Goal: Transaction & Acquisition: Purchase product/service

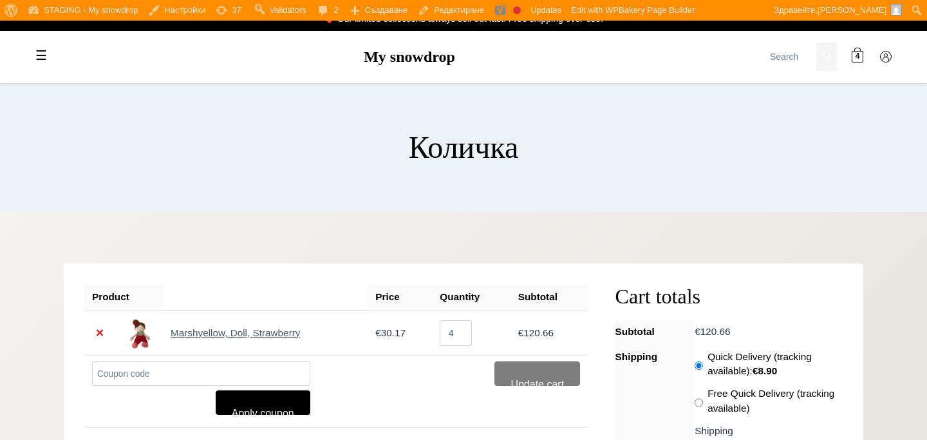
scroll to position [26, 0]
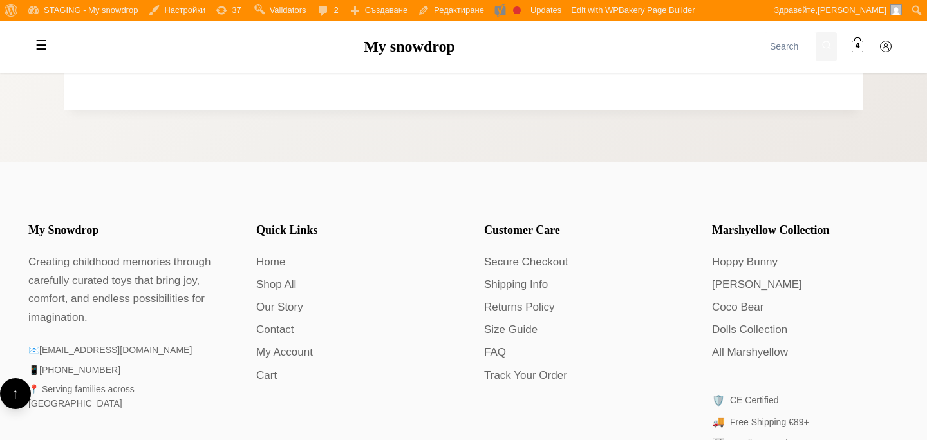
scroll to position [513, 0]
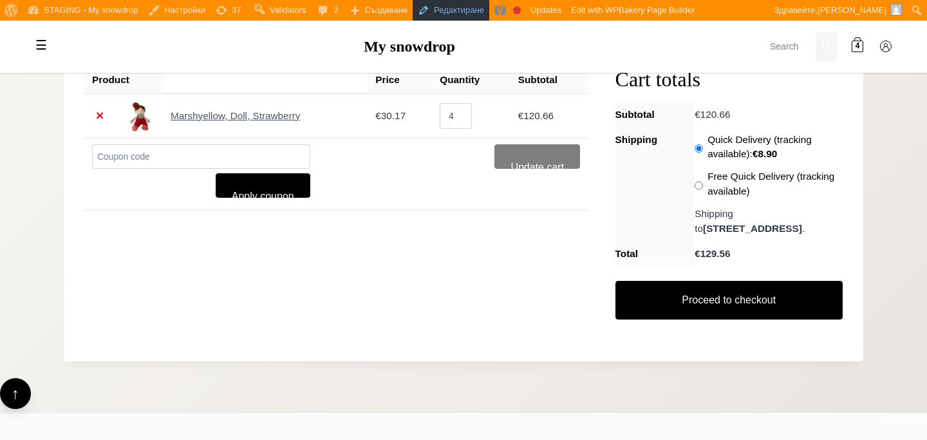
scroll to position [209, 0]
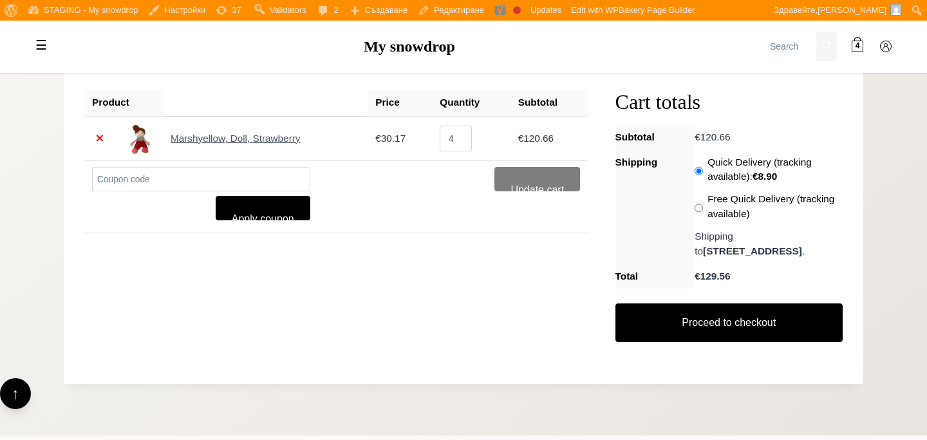
click at [488, 262] on div "Remove item Thumbnail image Product Price Quantity Subtotal × Marshyellow, Doll…" at bounding box center [463, 227] width 759 height 274
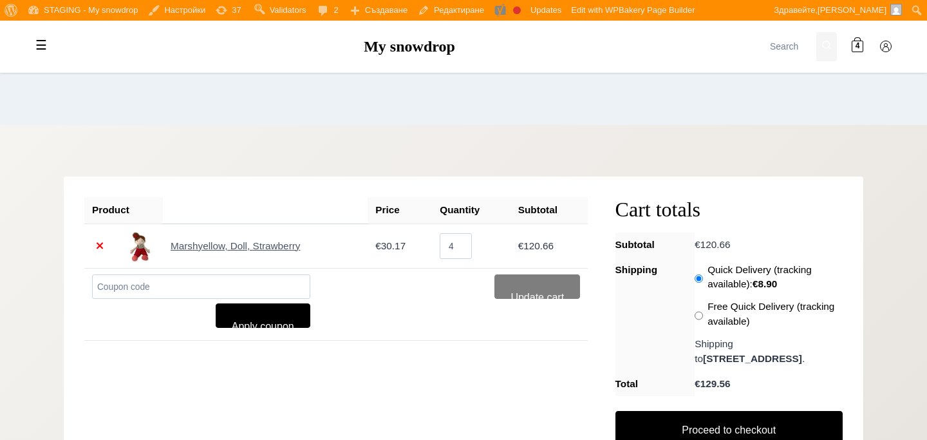
scroll to position [0, 0]
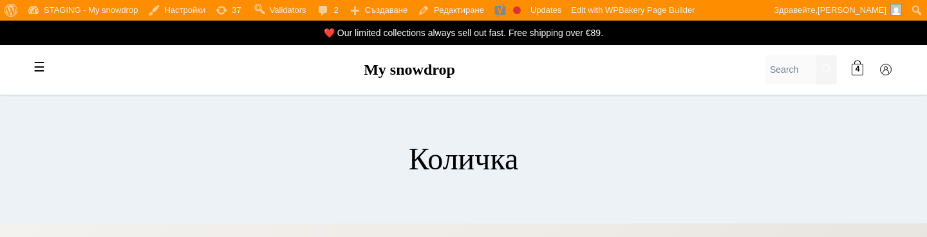
scroll to position [17, 0]
